Goal: Communication & Community: Answer question/provide support

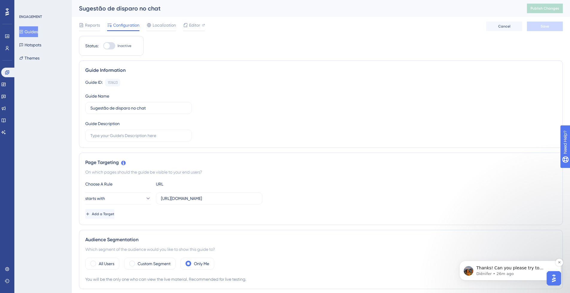
click at [514, 268] on p "Thanks! Can you please try to reselect your hotspot?" at bounding box center [514, 268] width 77 height 6
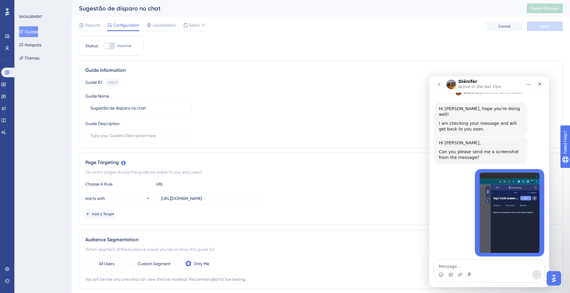
scroll to position [166, 0]
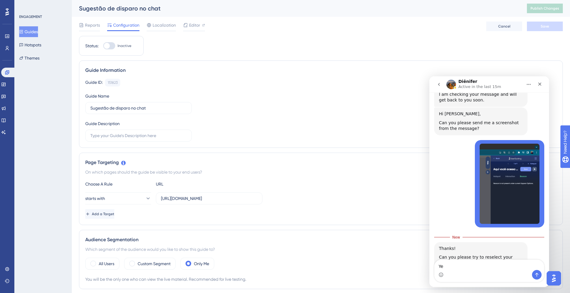
type textarea "Yes"
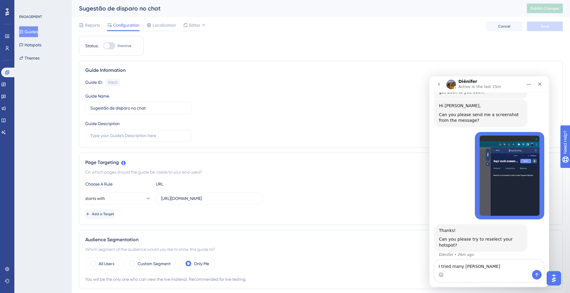
type textarea "I tried many time"
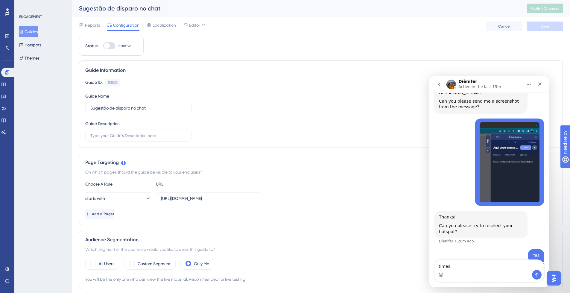
type textarea "times*"
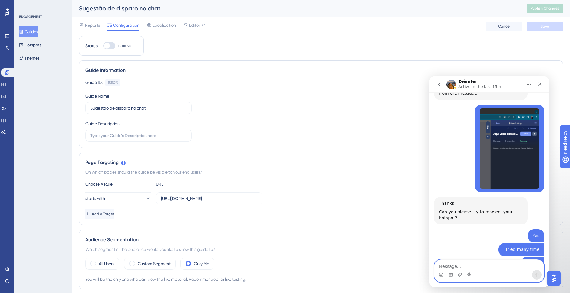
scroll to position [219, 0]
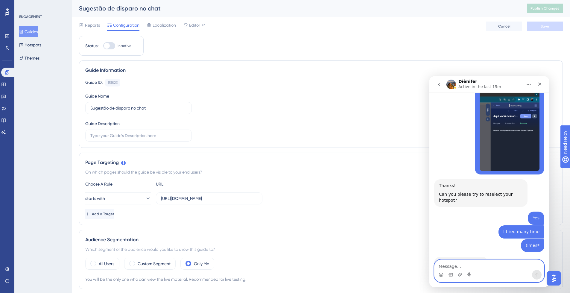
click at [504, 263] on textarea "Message…" at bounding box center [488, 265] width 109 height 10
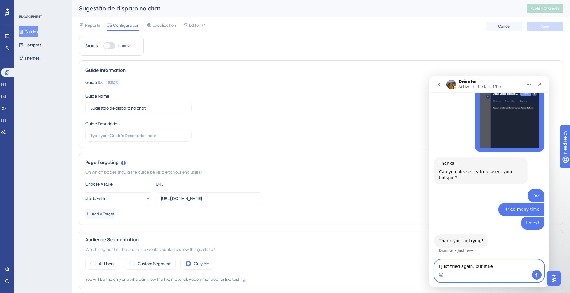
scroll to position [242, 0]
type textarea "I just tried again, but it keeps the same"
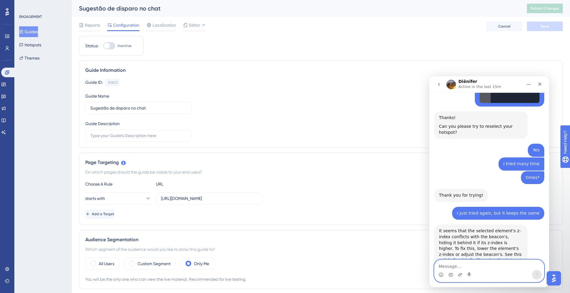
scroll to position [299, 0]
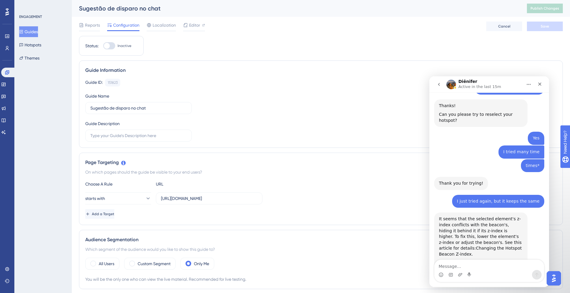
click at [489, 227] on div "It seems that the selected element's z-index conflicts with the beacon's, hidin…" at bounding box center [481, 236] width 84 height 41
click at [490, 246] on link "Changing the Hotspot Beacon Z-index" at bounding box center [480, 251] width 83 height 11
drag, startPoint x: 462, startPoint y: 264, endPoint x: 464, endPoint y: 261, distance: 3.2
click at [462, 264] on textarea "Message…" at bounding box center [488, 265] width 109 height 10
type textarea "But this option does not apear to me"
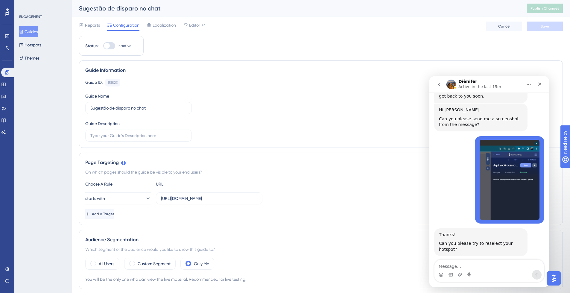
scroll to position [169, 0]
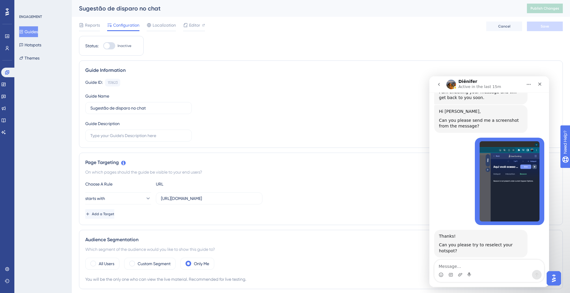
click at [457, 273] on div "Intercom messenger" at bounding box center [488, 275] width 109 height 10
click at [459, 275] on icon "Upload attachment" at bounding box center [460, 274] width 5 height 5
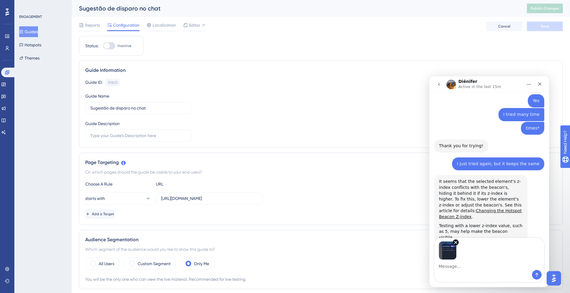
scroll to position [339, 0]
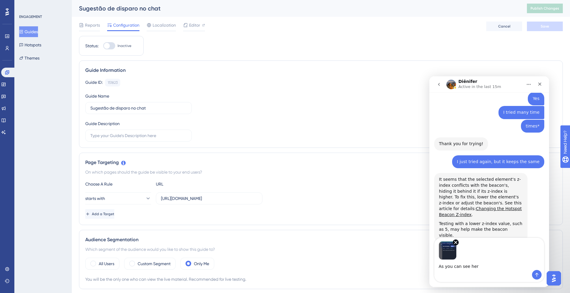
type textarea "As you can see here"
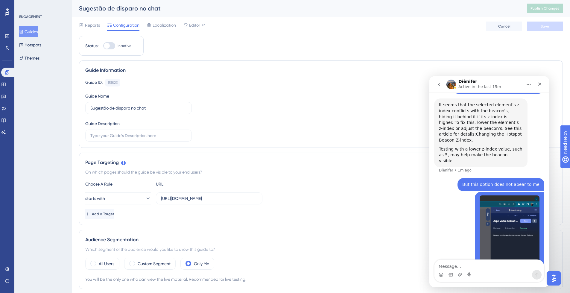
scroll to position [414, 0]
